Goal: Communication & Community: Share content

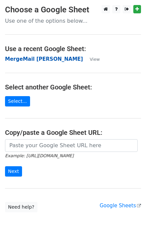
click at [16, 61] on strong "MergeMail [PERSON_NAME]" at bounding box center [44, 59] width 78 height 6
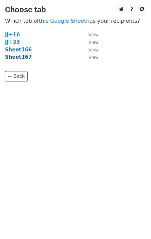
click at [21, 60] on strong "Sheet167" at bounding box center [18, 57] width 27 height 6
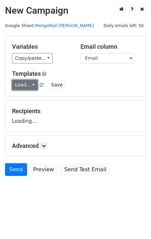
click at [26, 86] on link "Load..." at bounding box center [25, 85] width 26 height 10
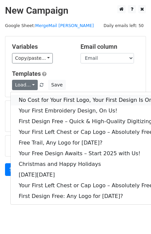
click at [38, 101] on link "No Cost for Your First Logo, Your First Design Is On Us!" at bounding box center [91, 100] width 160 height 11
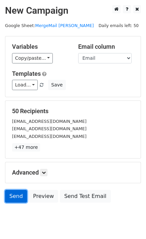
click at [16, 198] on link "Send" at bounding box center [16, 196] width 22 height 13
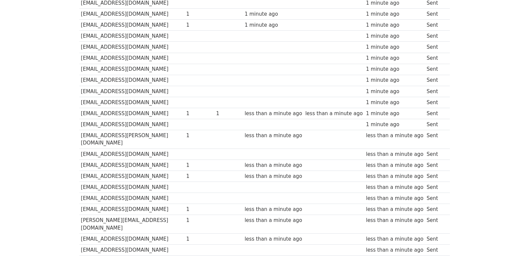
scroll to position [465, 0]
